Goal: Transaction & Acquisition: Purchase product/service

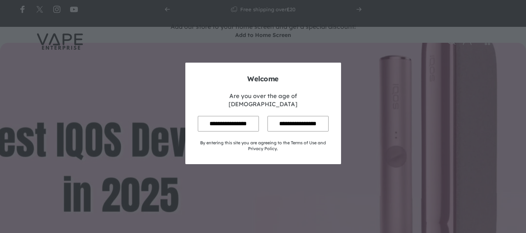
click at [240, 117] on input "**********" at bounding box center [228, 123] width 61 height 15
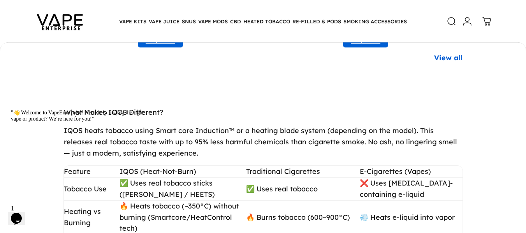
scroll to position [932, 0]
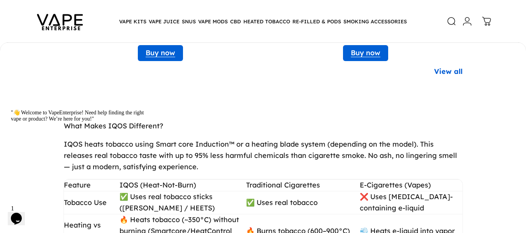
click at [447, 68] on link "View all" at bounding box center [448, 71] width 28 height 11
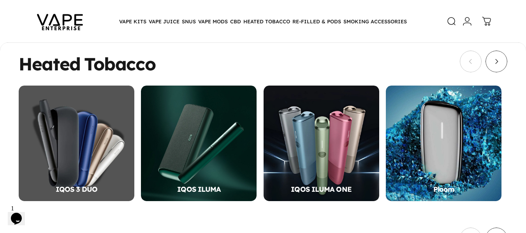
scroll to position [293, 0]
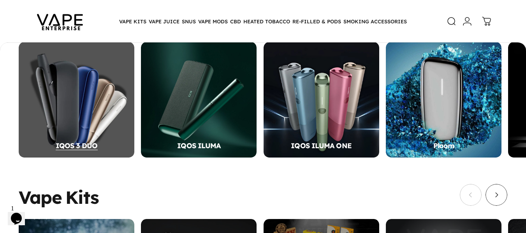
click at [119, 127] on div "IQOS 3 DUO" at bounding box center [77, 100] width 116 height 116
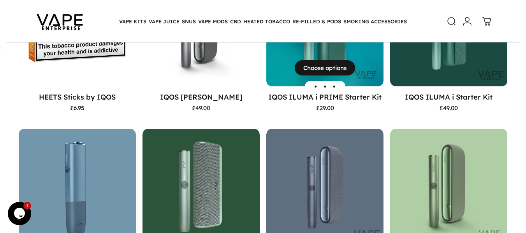
scroll to position [218, 0]
